Goal: Answer question/provide support: Share knowledge or assist other users

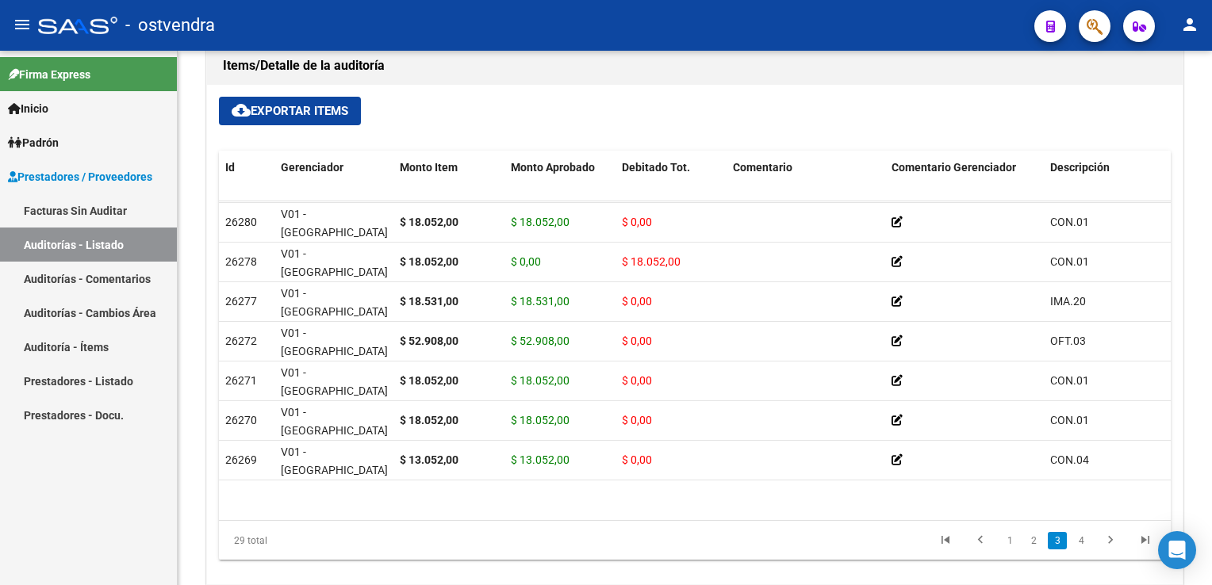
scroll to position [634, 0]
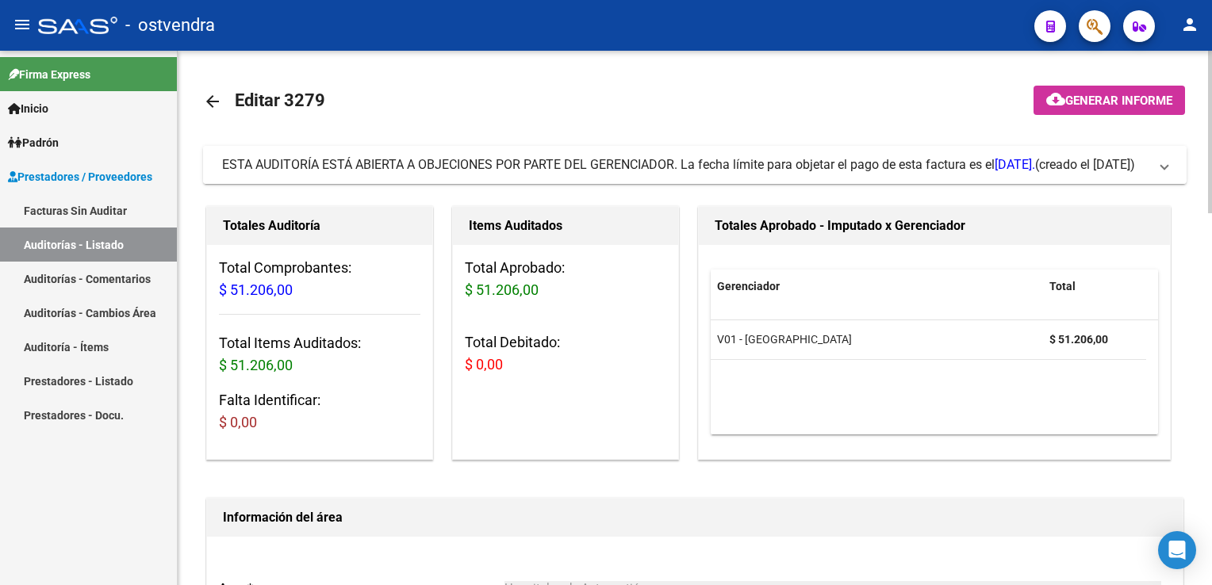
click at [1158, 162] on span "ESTA AUDITORÍA ESTÁ ABIERTA A OBJECIONES POR PARTE DEL GERENCIADOR. La fecha lí…" at bounding box center [691, 164] width 939 height 17
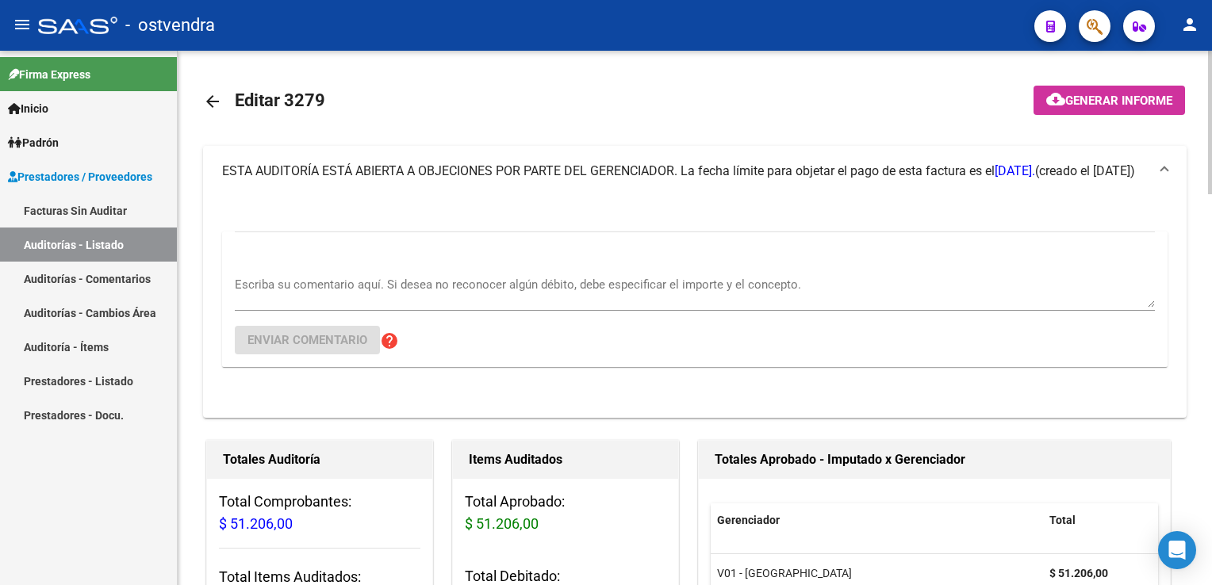
click at [390, 271] on div "Escriba su comentario aquí. Si desea no reconocer algún débito, debe especifica…" at bounding box center [695, 287] width 920 height 48
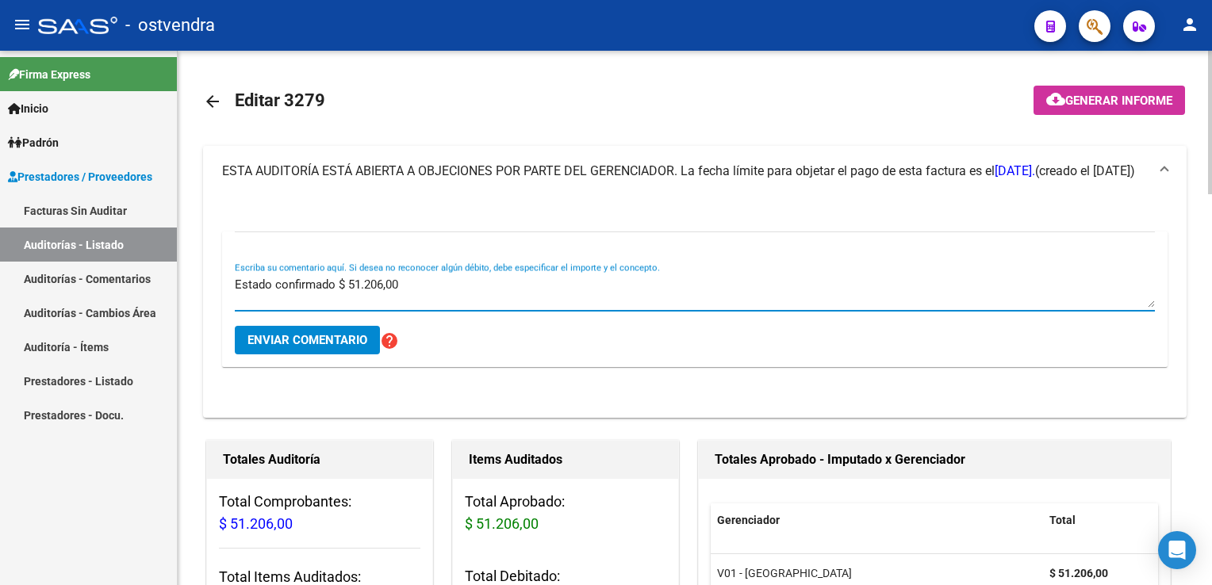
type textarea "Estado confirmado $ 51.206,00"
click at [281, 329] on button "Enviar comentario" at bounding box center [307, 340] width 145 height 29
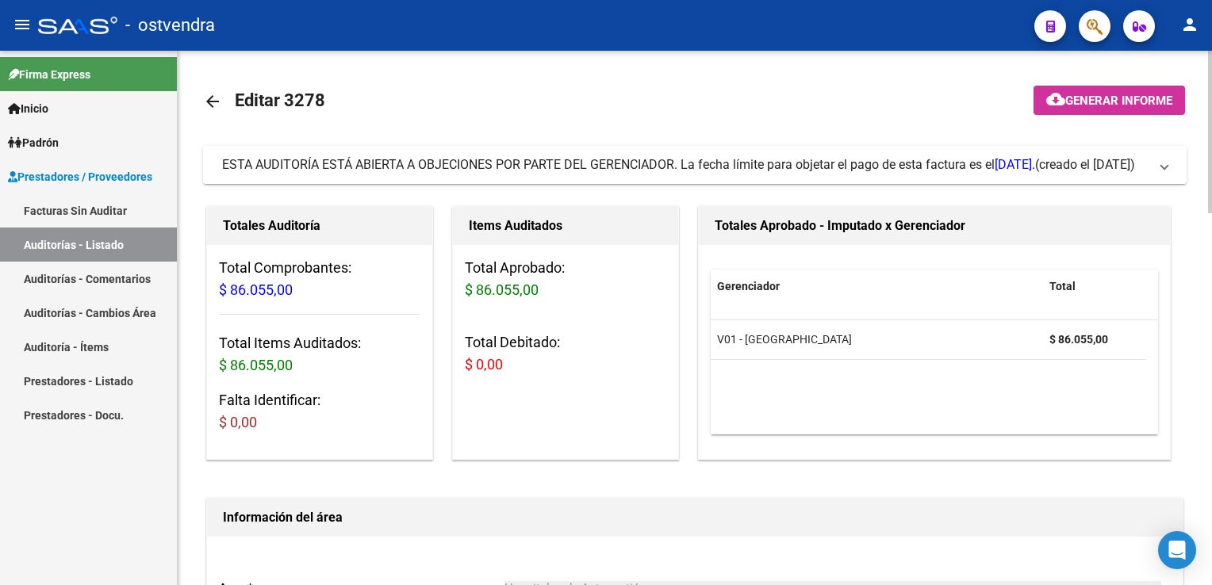
click at [1158, 172] on span "ESTA AUDITORÍA ESTÁ ABIERTA A OBJECIONES POR PARTE DEL GERENCIADOR. La fecha lí…" at bounding box center [691, 164] width 939 height 17
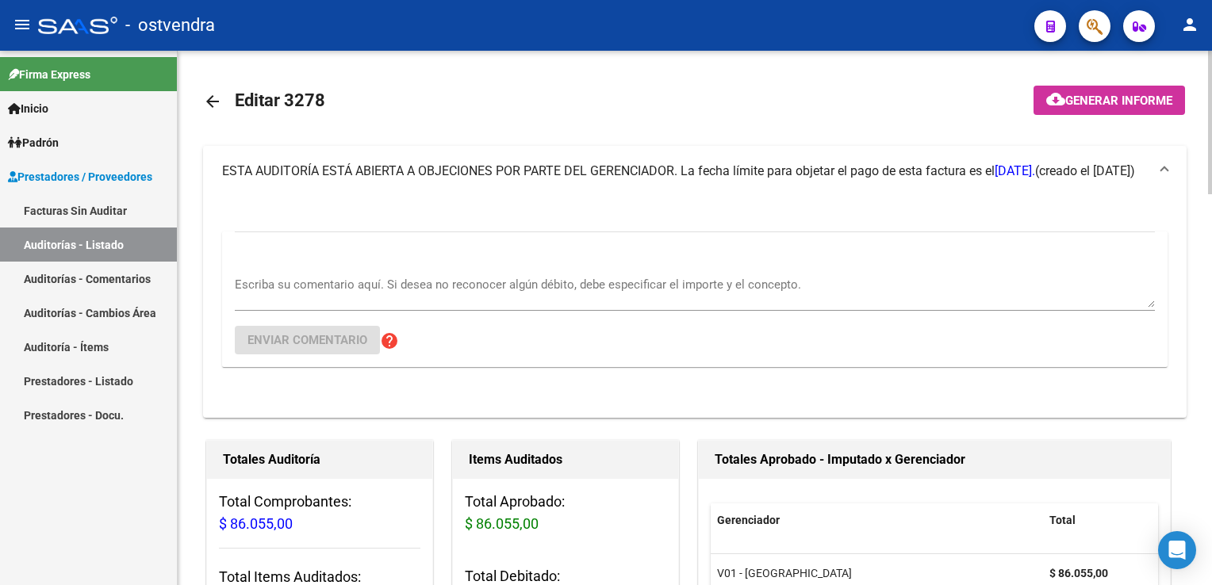
click at [466, 293] on textarea "Escriba su comentario aquí. Si desea no reconocer algún débito, debe especifica…" at bounding box center [695, 292] width 920 height 32
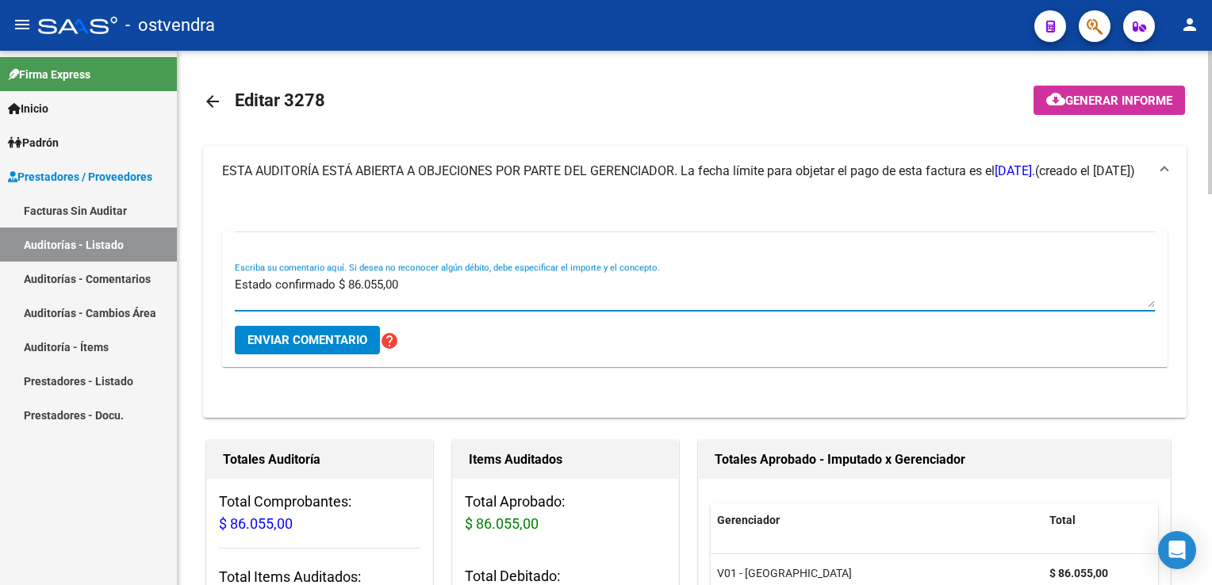
type textarea "Estado confirmado $ 86.055,00"
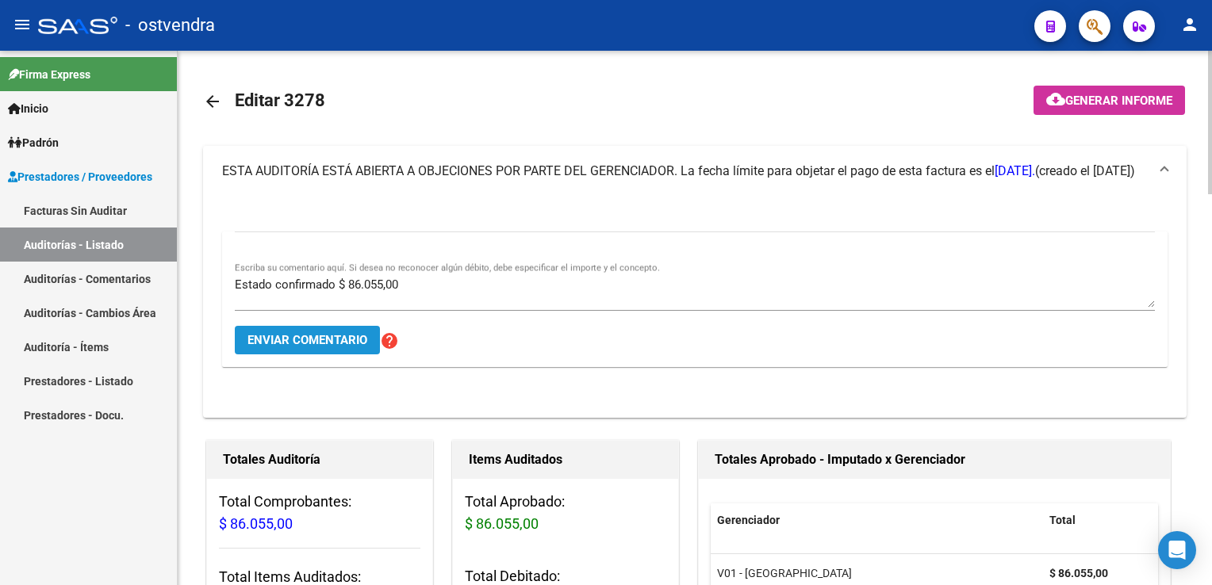
click at [301, 339] on span "Enviar comentario" at bounding box center [307, 340] width 120 height 14
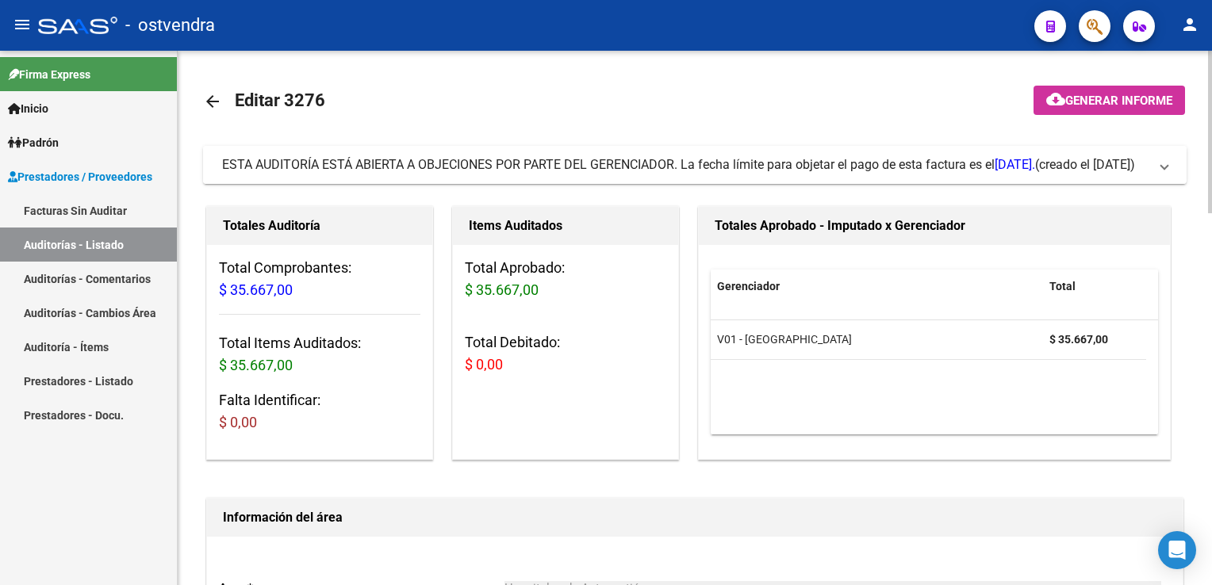
click at [1148, 170] on span "ESTA AUDITORÍA ESTÁ ABIERTA A OBJECIONES POR PARTE DEL GERENCIADOR. La fecha lí…" at bounding box center [691, 164] width 939 height 17
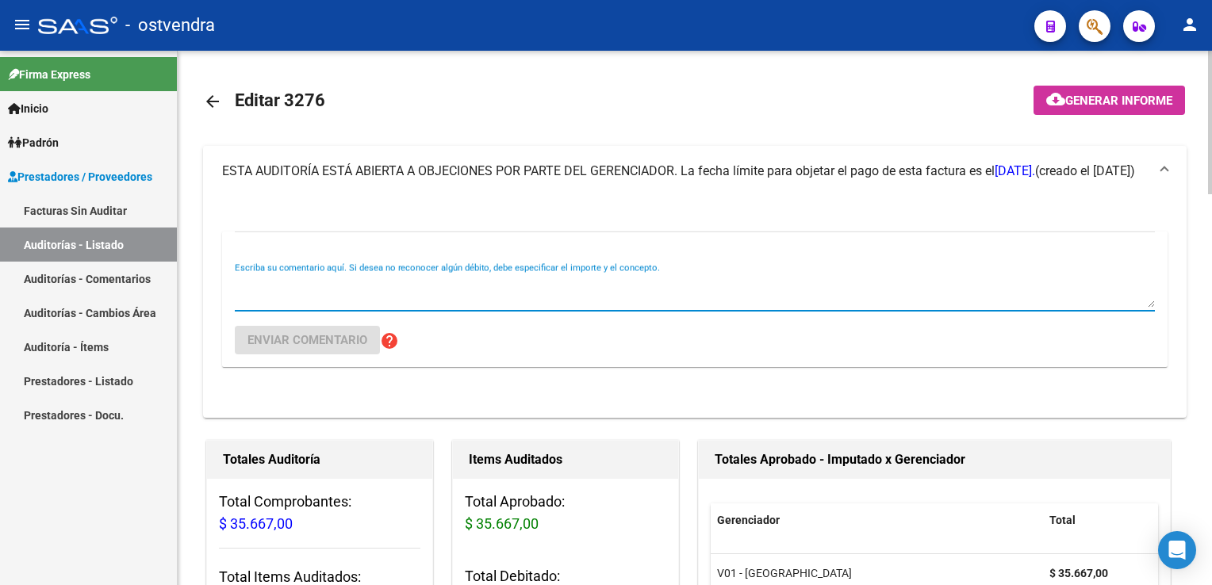
click at [380, 282] on textarea "Escriba su comentario aquí. Si desea no reconocer algún débito, debe especifica…" at bounding box center [695, 292] width 920 height 32
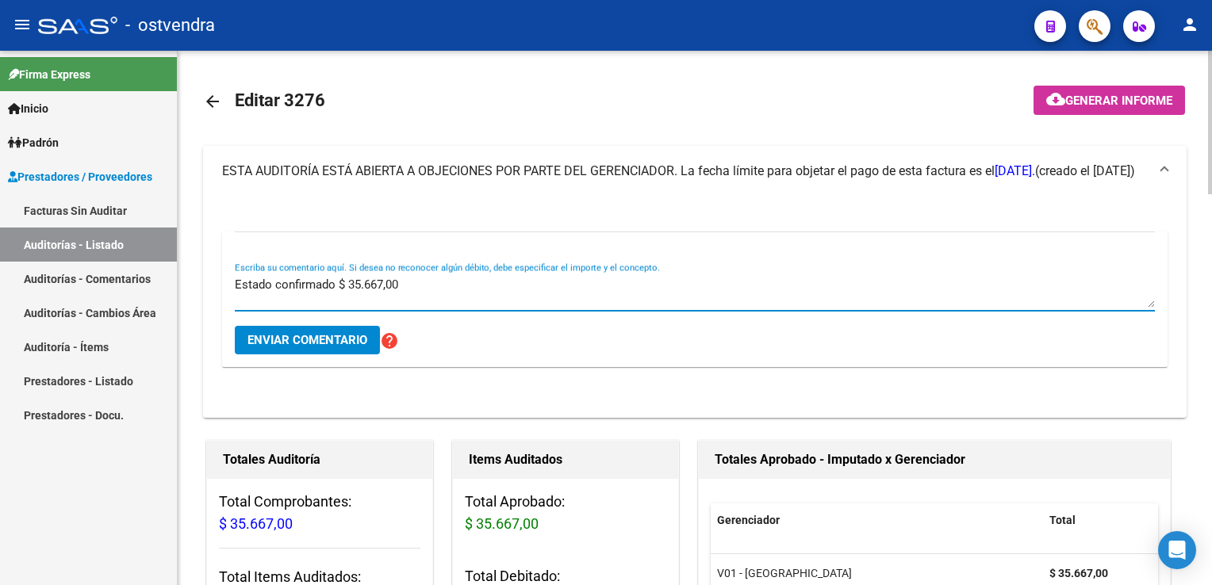
type textarea "Estado confirmado $ 35.667,00"
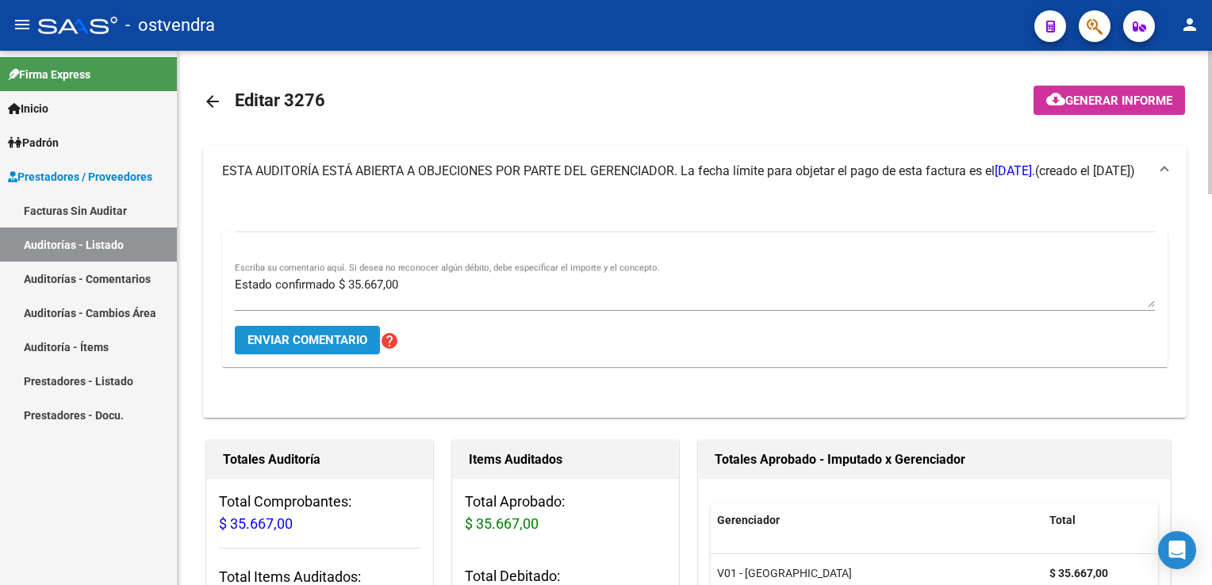
click at [340, 347] on button "Enviar comentario" at bounding box center [307, 340] width 145 height 29
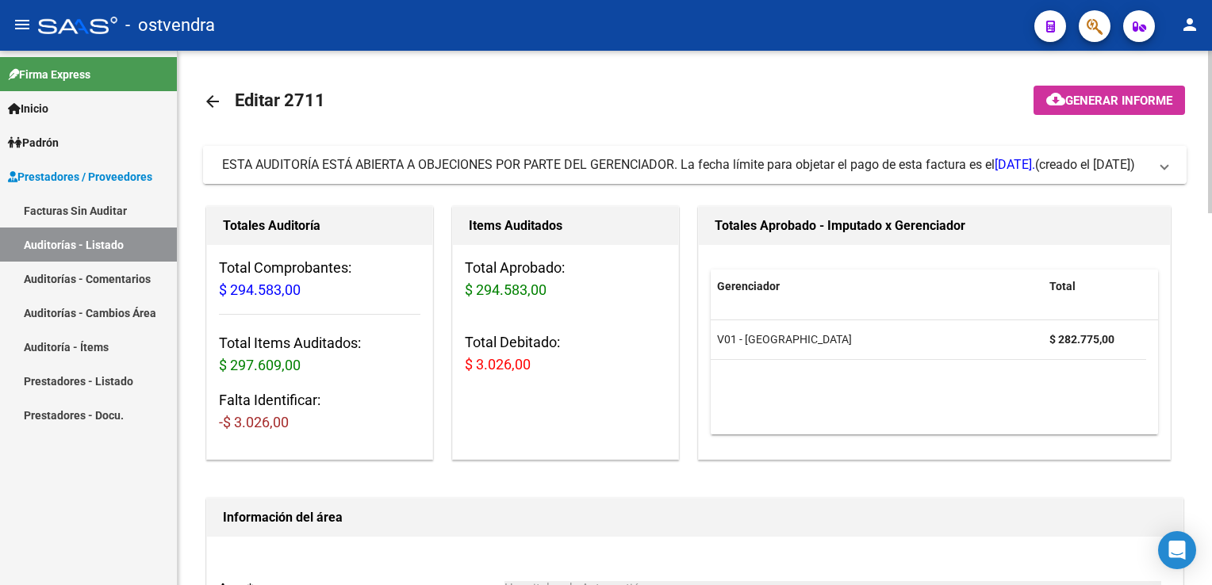
click at [1171, 167] on mat-expansion-panel-header "ESTA AUDITORÍA ESTÁ ABIERTA A OBJECIONES POR PARTE DEL GERENCIADOR. La fecha lí…" at bounding box center [694, 165] width 983 height 38
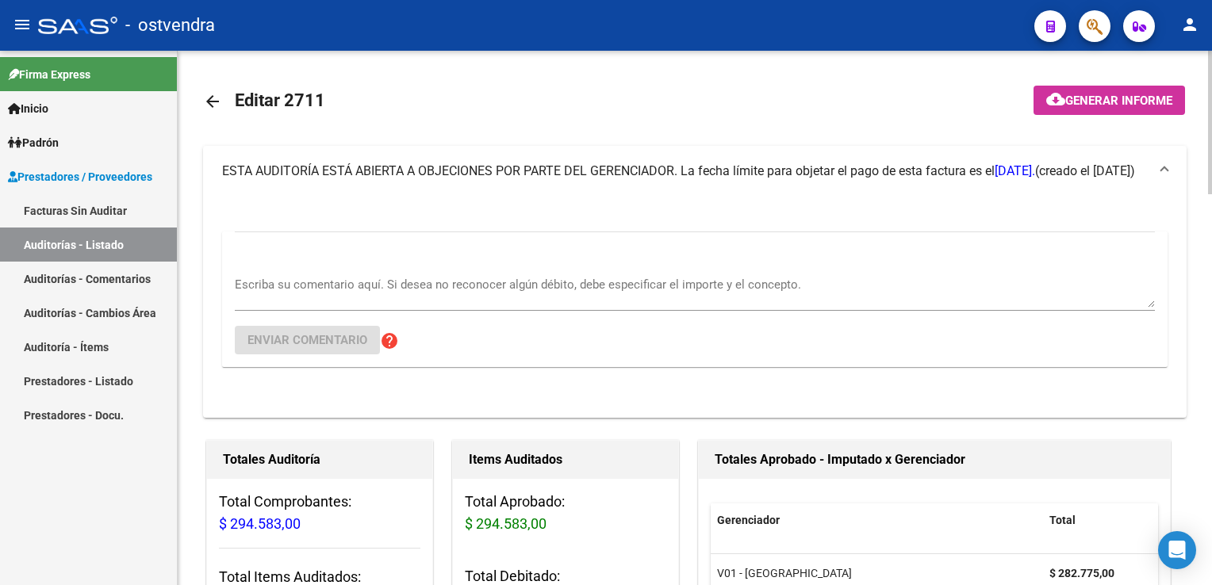
click at [447, 271] on div "Escriba su comentario aquí. Si desea no reconocer algún débito, debe especifica…" at bounding box center [695, 287] width 920 height 48
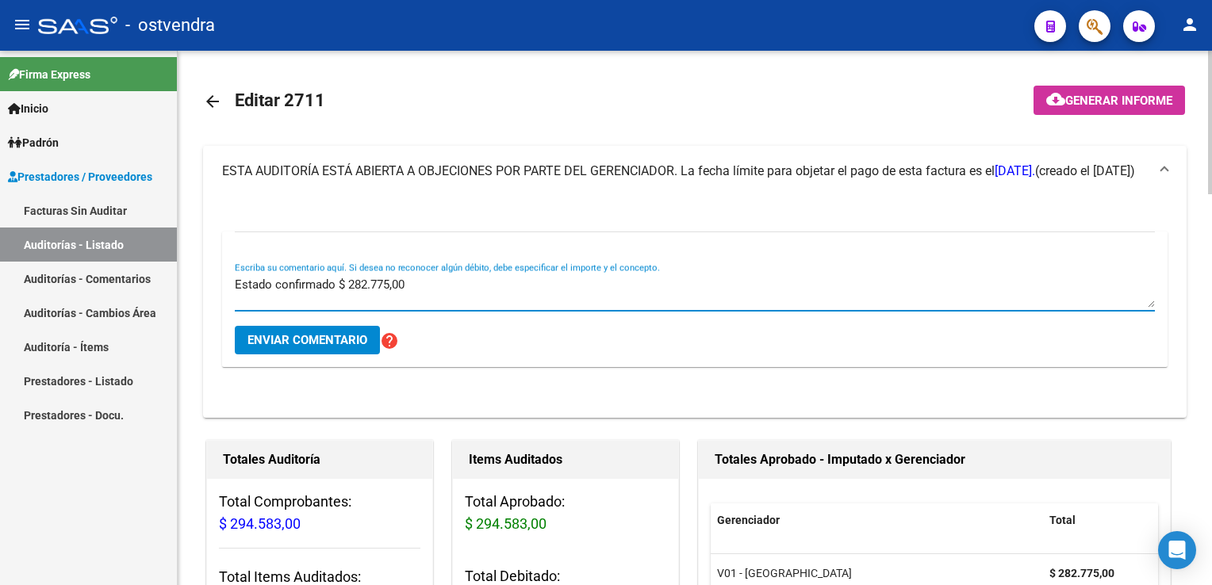
type textarea "Estado confirmado $ 282.775,00"
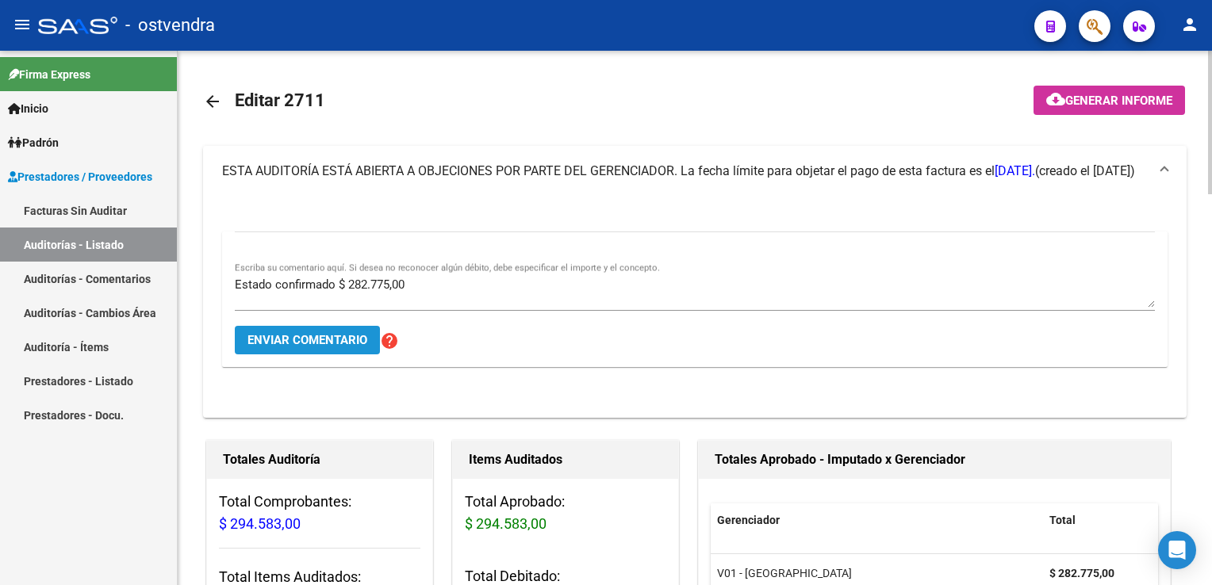
click at [319, 333] on span "Enviar comentario" at bounding box center [307, 340] width 120 height 14
